Goal: Find specific page/section: Find specific page/section

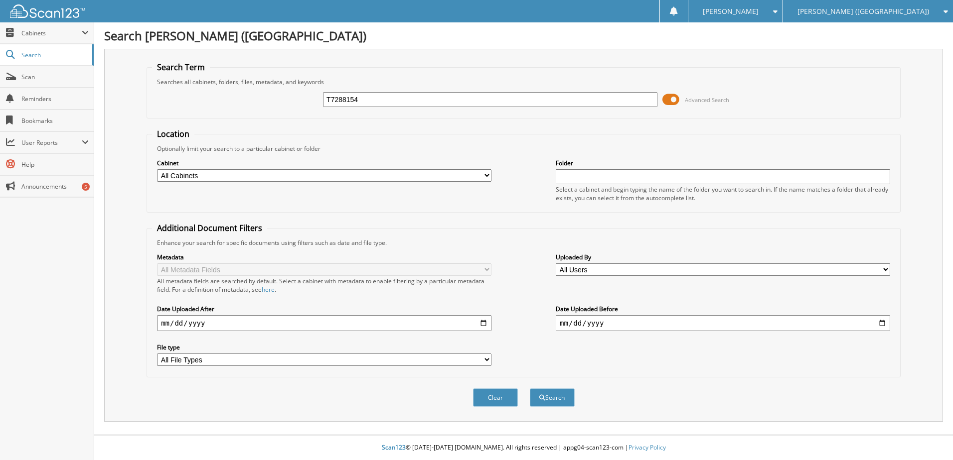
type input "T7288154"
click at [530, 389] on button "Search" at bounding box center [552, 398] width 45 height 18
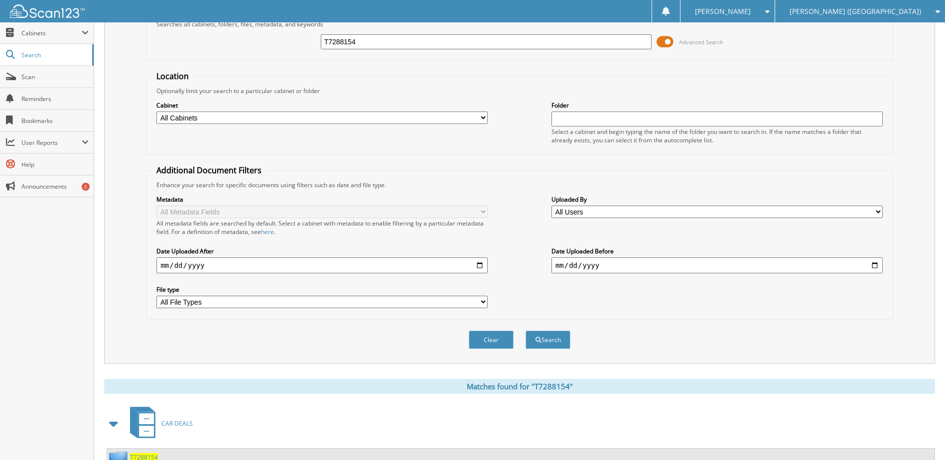
scroll to position [193, 0]
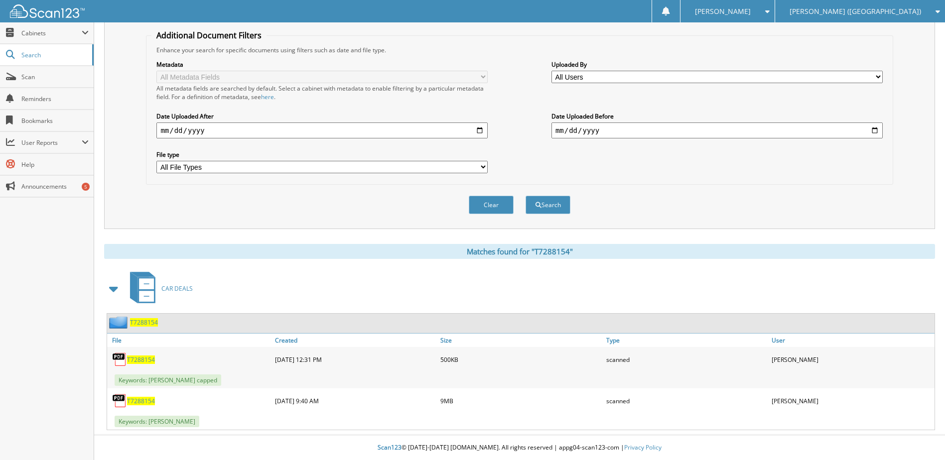
click at [144, 401] on span "T7288154" at bounding box center [141, 401] width 28 height 8
click at [28, 82] on link "Scan" at bounding box center [47, 76] width 94 height 21
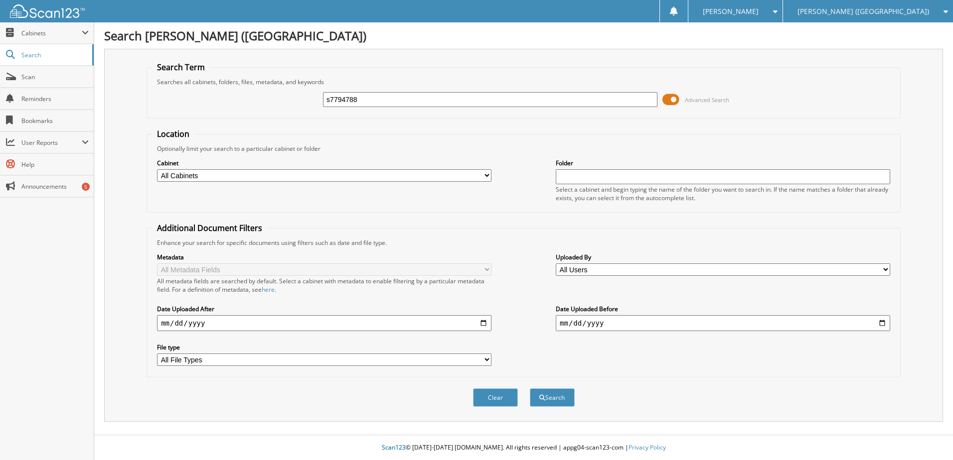
type input "s7794788"
click at [530, 389] on button "Search" at bounding box center [552, 398] width 45 height 18
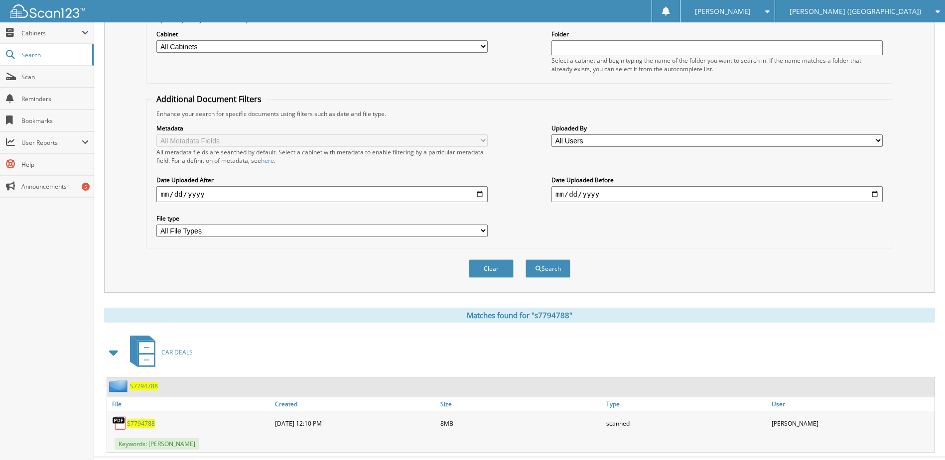
scroll to position [152, 0]
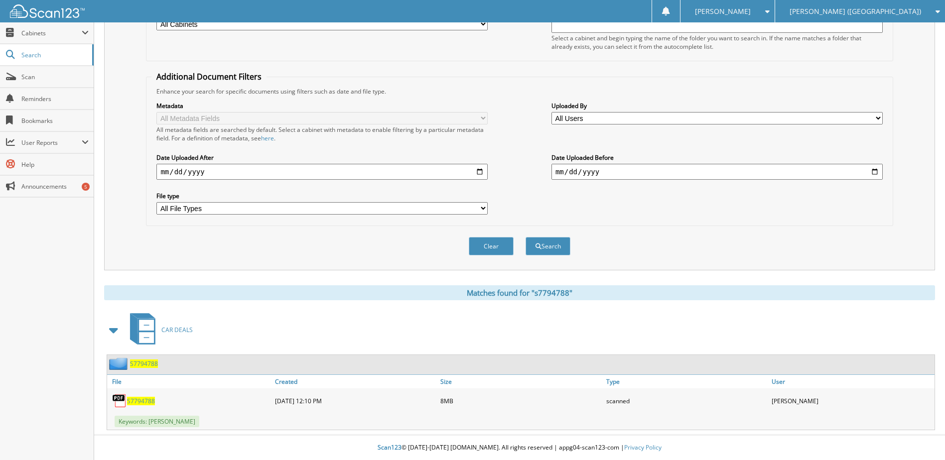
click at [138, 402] on span "S7794788" at bounding box center [141, 401] width 28 height 8
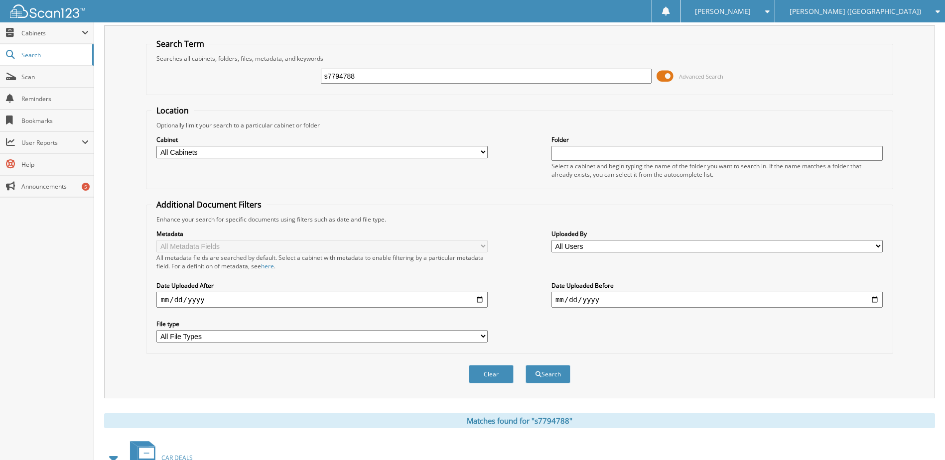
scroll to position [0, 0]
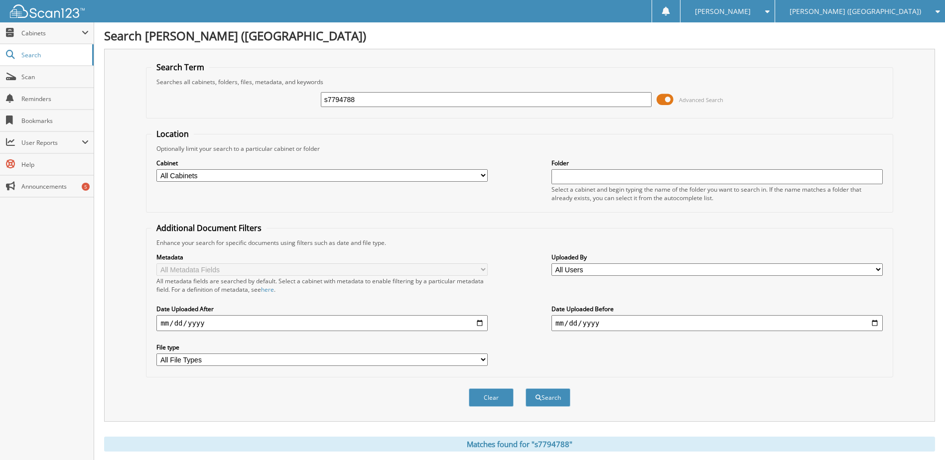
click at [353, 103] on input "s7794788" at bounding box center [486, 99] width 331 height 15
type input "sl512254"
click at [526, 389] on button "Search" at bounding box center [548, 398] width 45 height 18
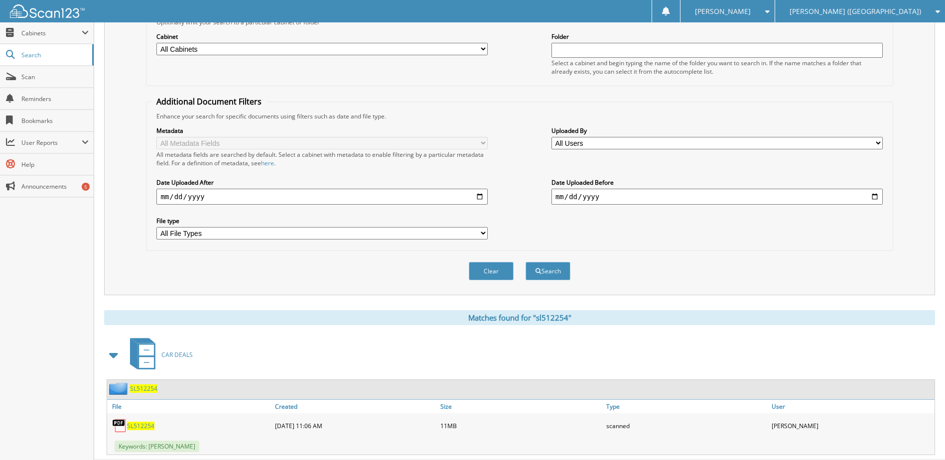
scroll to position [152, 0]
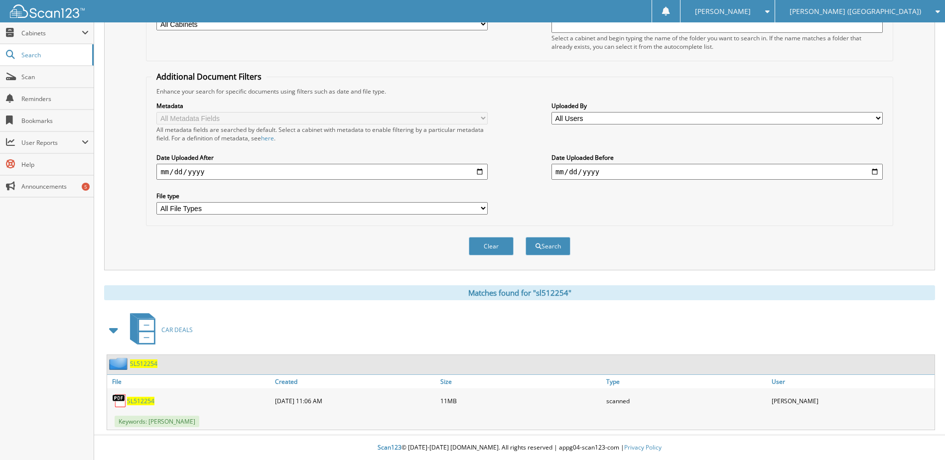
click at [139, 402] on span "SL512254" at bounding box center [140, 401] width 27 height 8
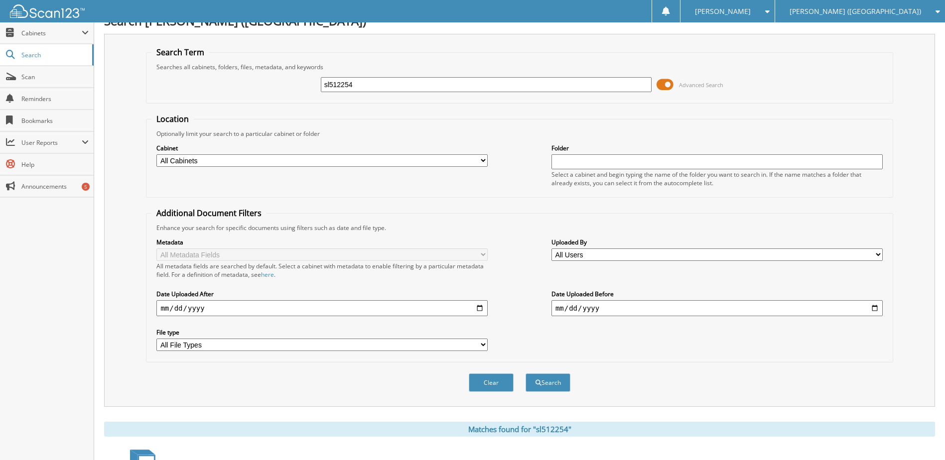
scroll to position [0, 0]
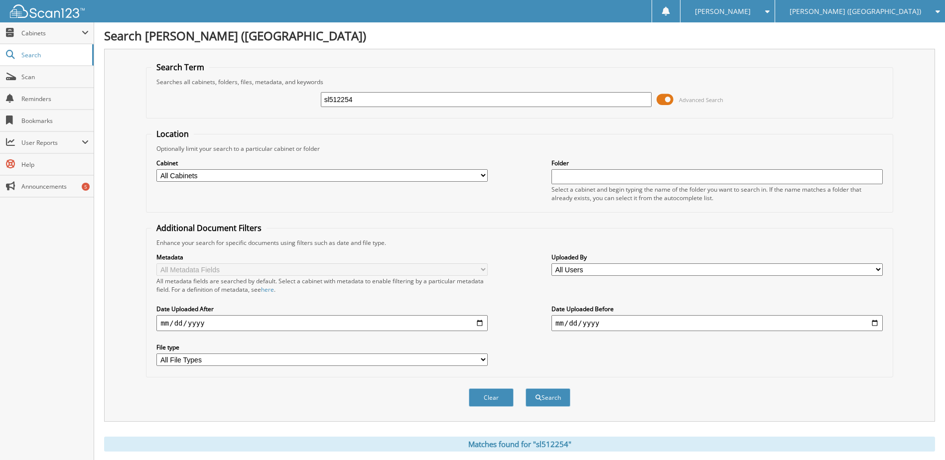
click at [342, 97] on input "sl512254" at bounding box center [486, 99] width 331 height 15
type input "lu478311"
click at [526, 389] on button "Search" at bounding box center [548, 398] width 45 height 18
click at [338, 97] on input "lu478311" at bounding box center [486, 99] width 331 height 15
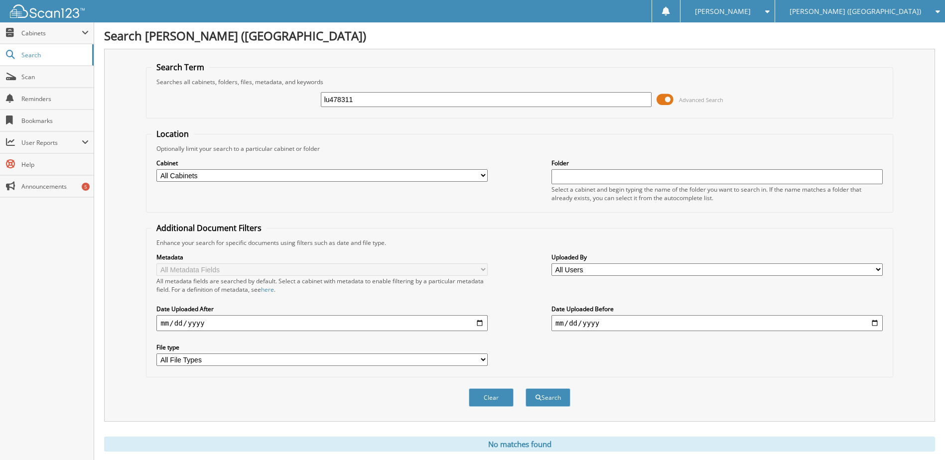
click at [338, 97] on input "lu478311" at bounding box center [486, 99] width 331 height 15
type input "pg251127"
click at [526, 389] on button "Search" at bounding box center [548, 398] width 45 height 18
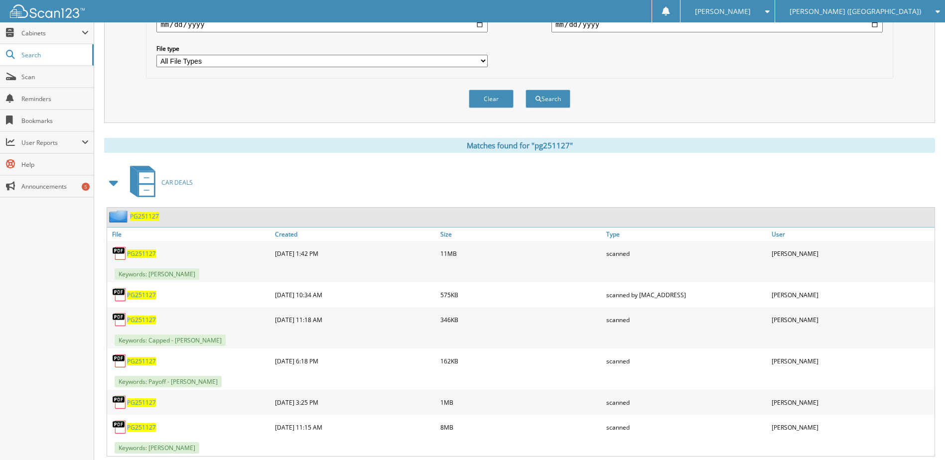
scroll to position [326, 0]
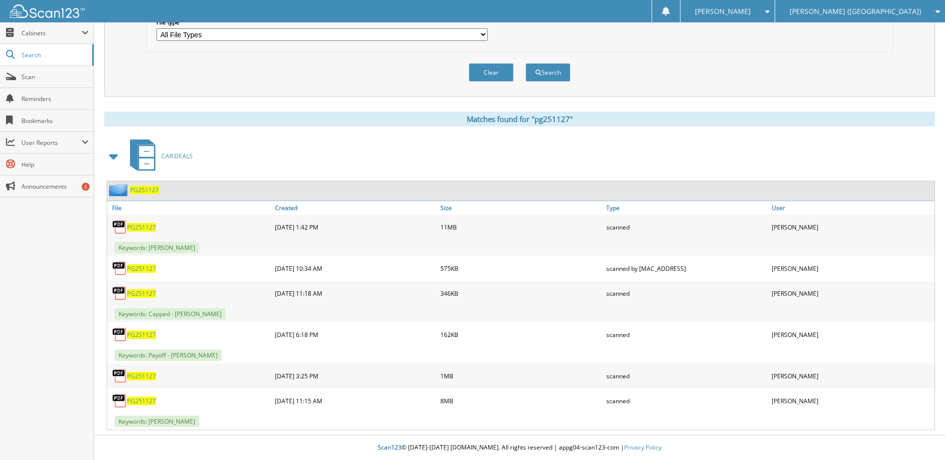
click at [150, 403] on span "PG251127" at bounding box center [141, 401] width 29 height 8
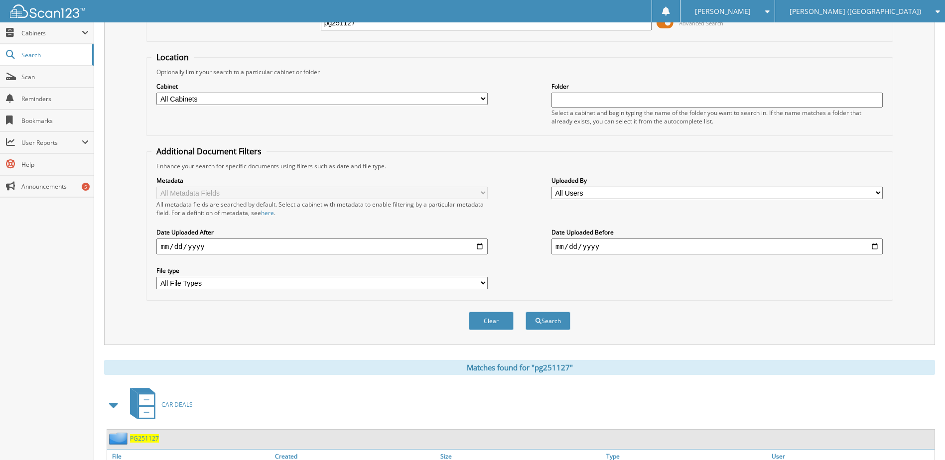
scroll to position [27, 0]
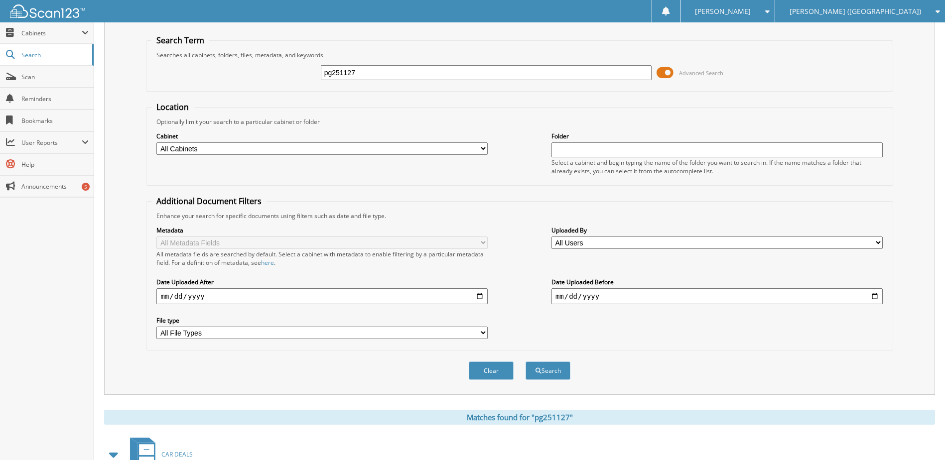
click at [349, 75] on input "pg251127" at bounding box center [486, 72] width 331 height 15
type input "kg593165"
click at [526, 362] on button "Search" at bounding box center [548, 371] width 45 height 18
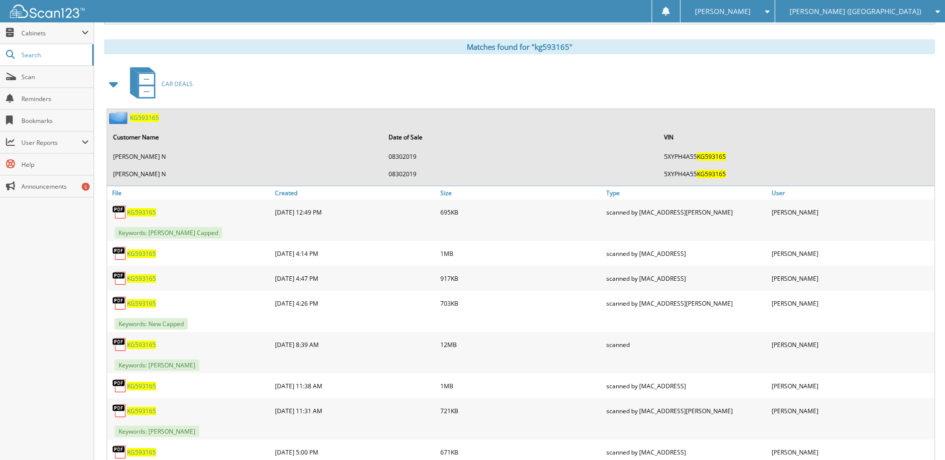
scroll to position [399, 0]
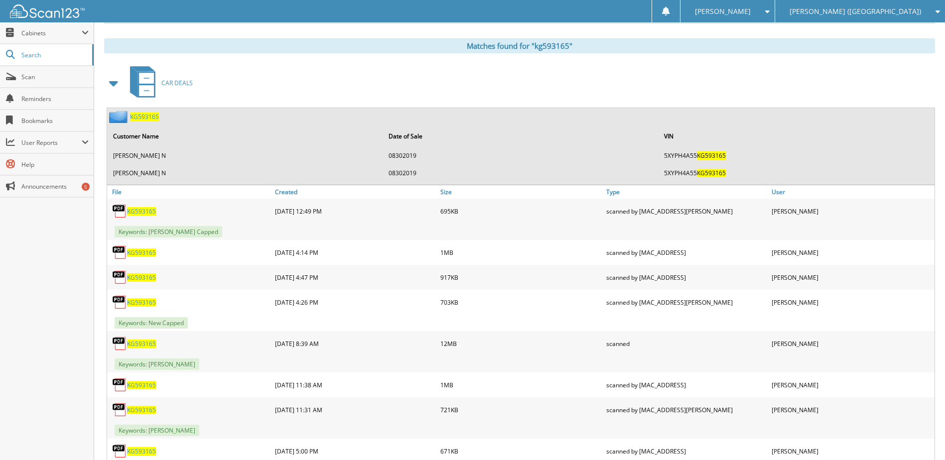
click at [151, 345] on span "KG593165" at bounding box center [141, 344] width 29 height 8
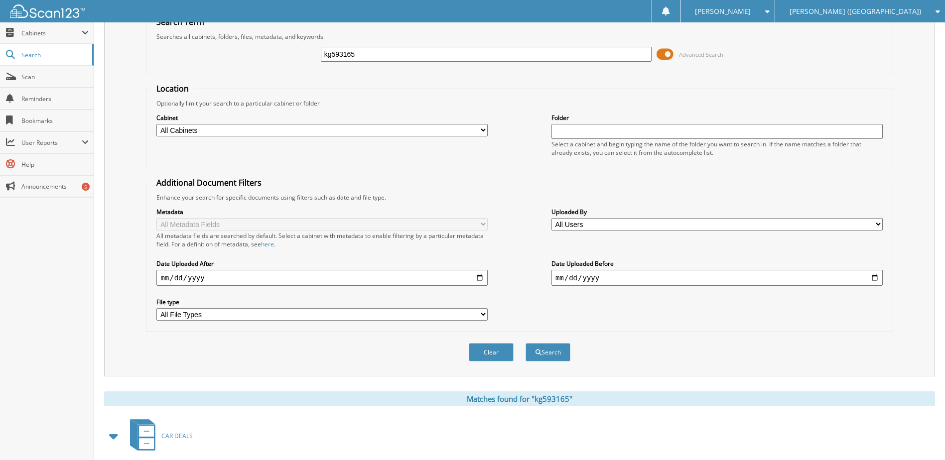
scroll to position [0, 0]
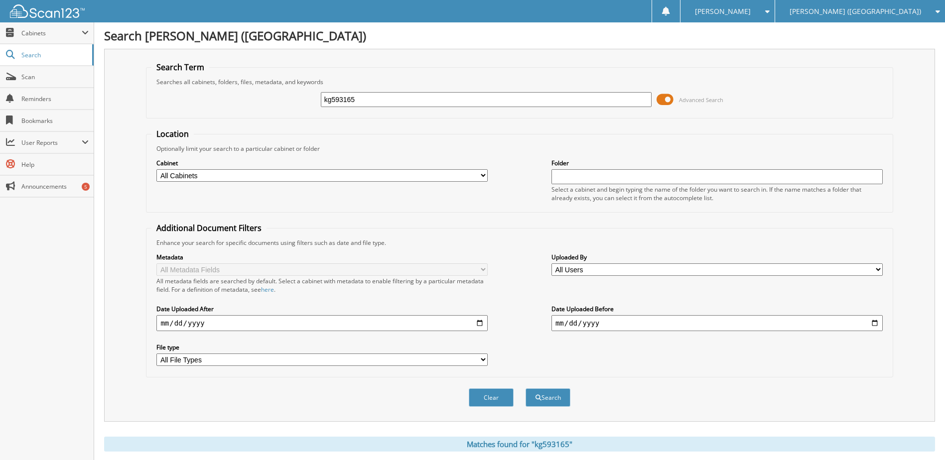
click at [350, 102] on input "kg593165" at bounding box center [486, 99] width 331 height 15
type input "sg402068"
click at [526, 389] on button "Search" at bounding box center [548, 398] width 45 height 18
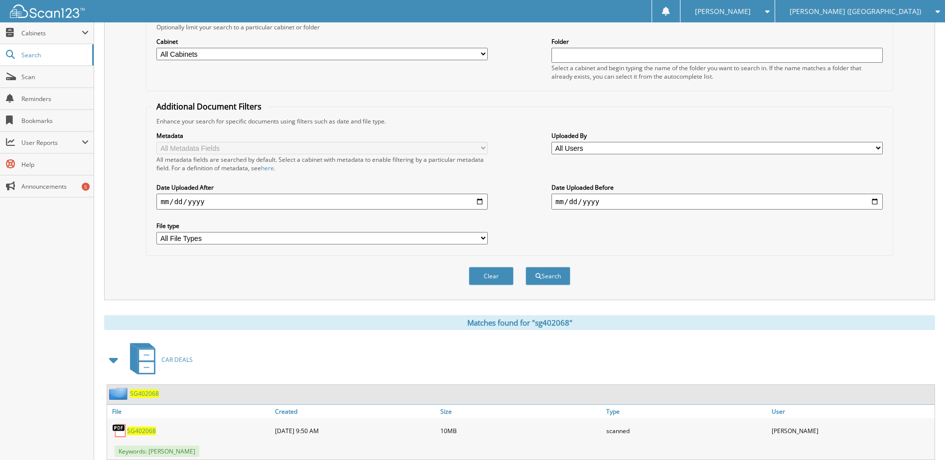
scroll to position [152, 0]
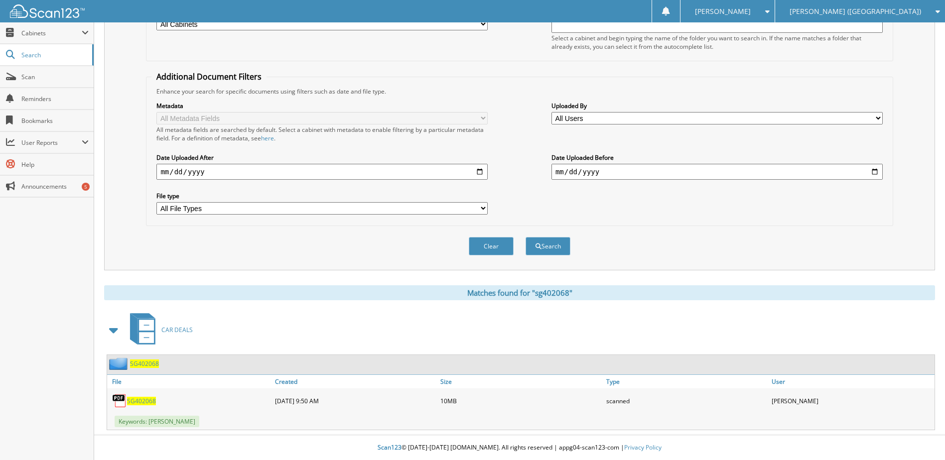
click at [138, 399] on span "SG402068" at bounding box center [141, 401] width 29 height 8
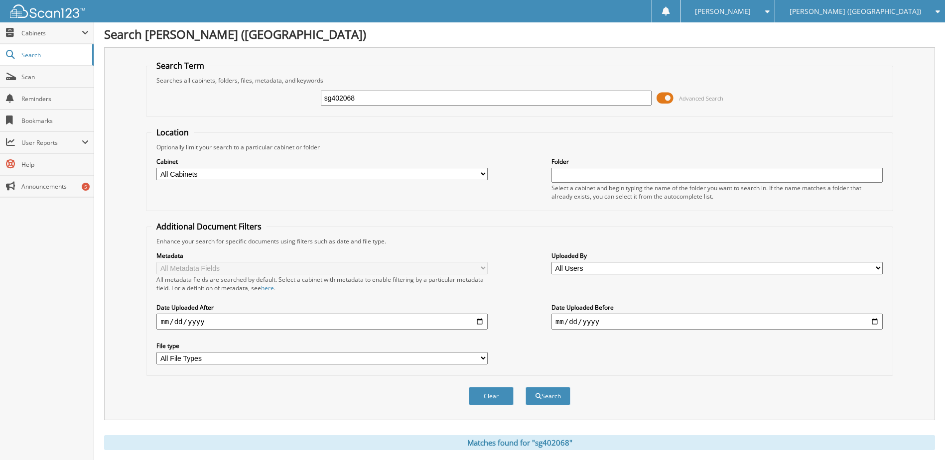
scroll to position [0, 0]
click at [342, 100] on input "sg402068" at bounding box center [486, 99] width 331 height 15
type input "pg012075"
click at [526, 389] on button "Search" at bounding box center [548, 398] width 45 height 18
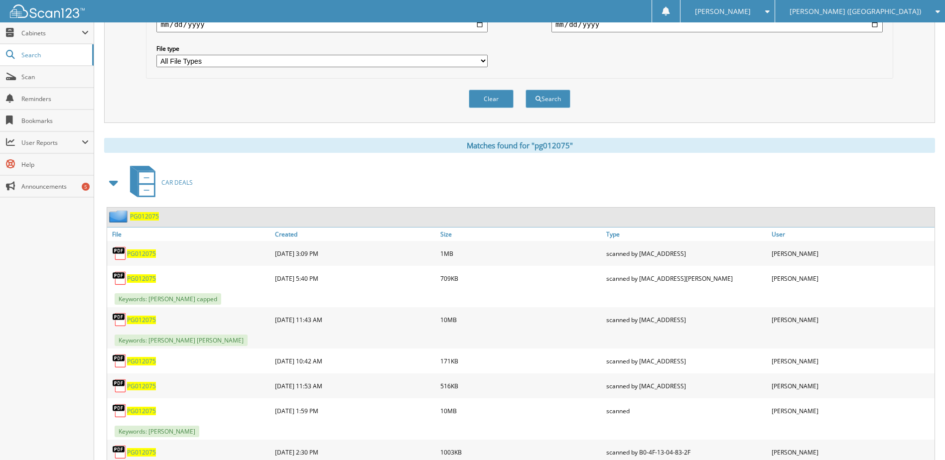
scroll to position [334, 0]
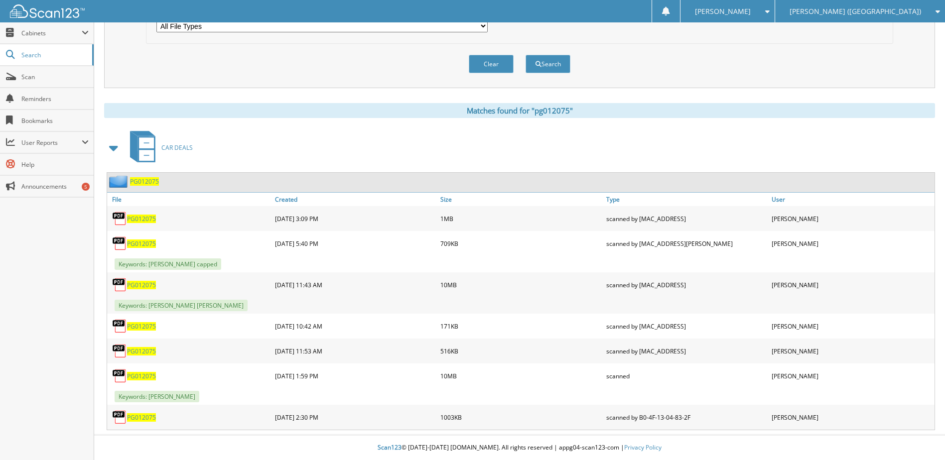
click at [137, 376] on span "PG012075" at bounding box center [141, 376] width 29 height 8
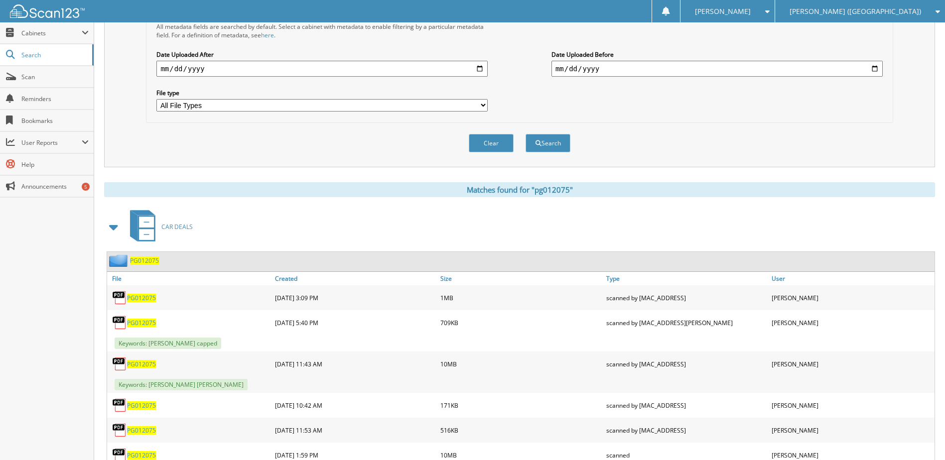
scroll to position [85, 0]
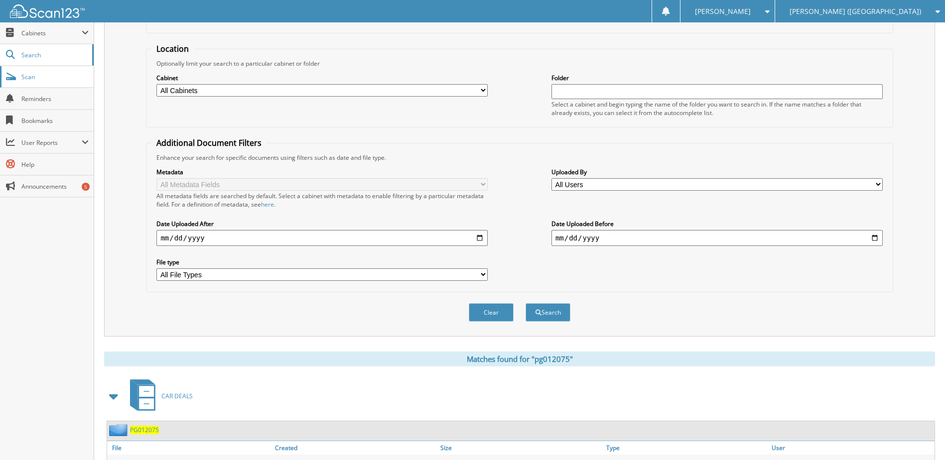
click at [33, 78] on span "Scan" at bounding box center [54, 77] width 67 height 8
